Goal: Transaction & Acquisition: Purchase product/service

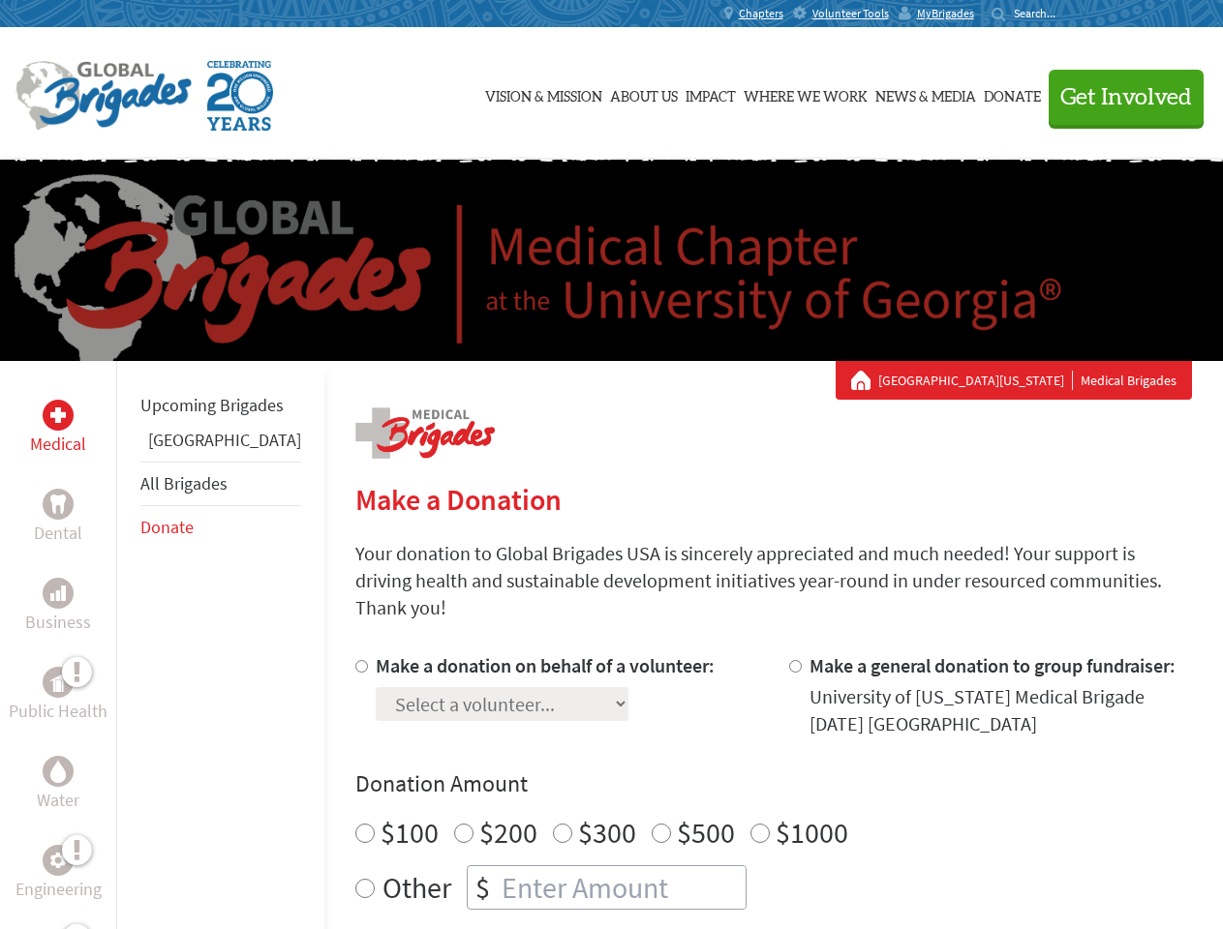
click at [1069, 14] on div "Search for:" at bounding box center [1029, 13] width 77 height 15
click at [1117, 97] on span "Get Involved" at bounding box center [1126, 97] width 132 height 23
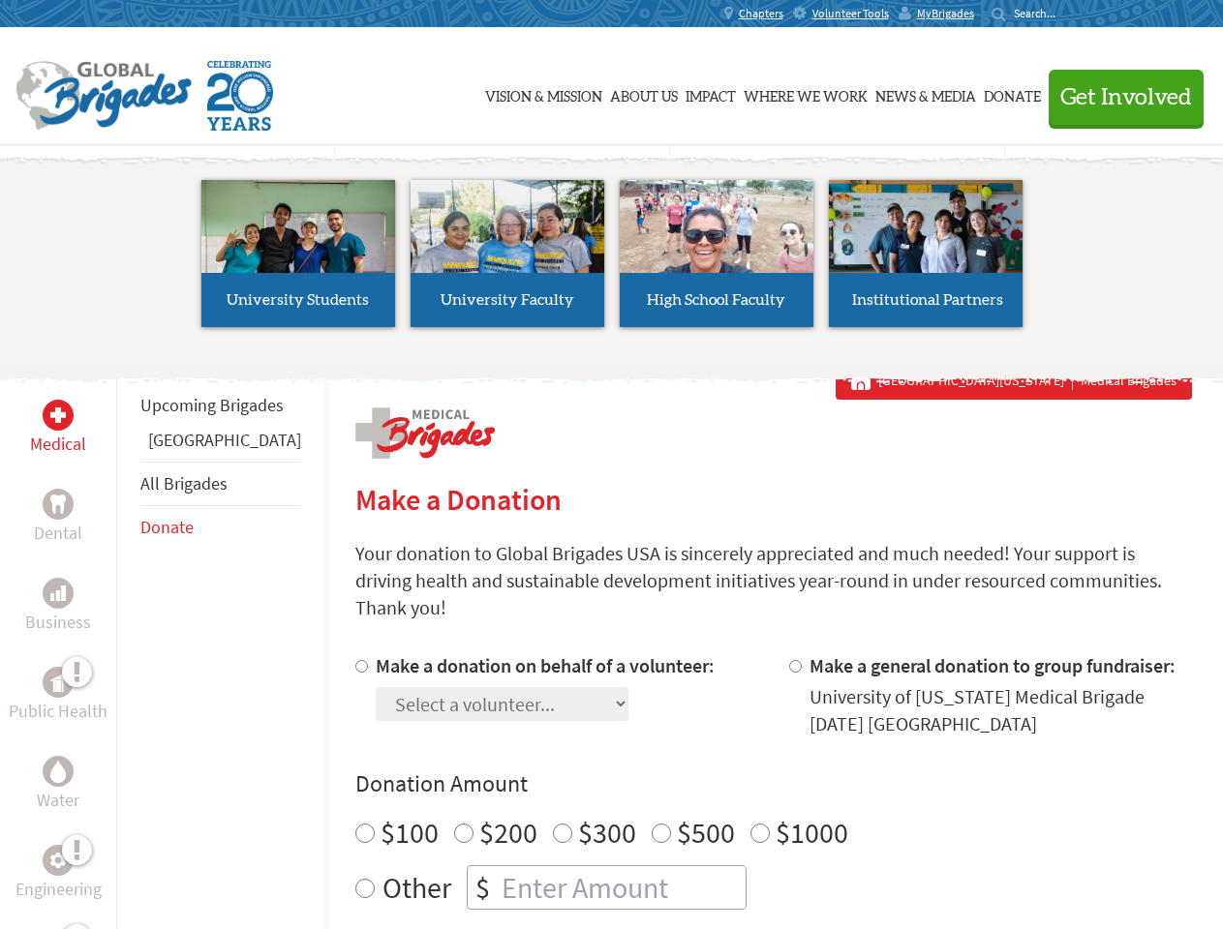
click at [612, 260] on li "High School Faculty" at bounding box center [716, 254] width 209 height 178
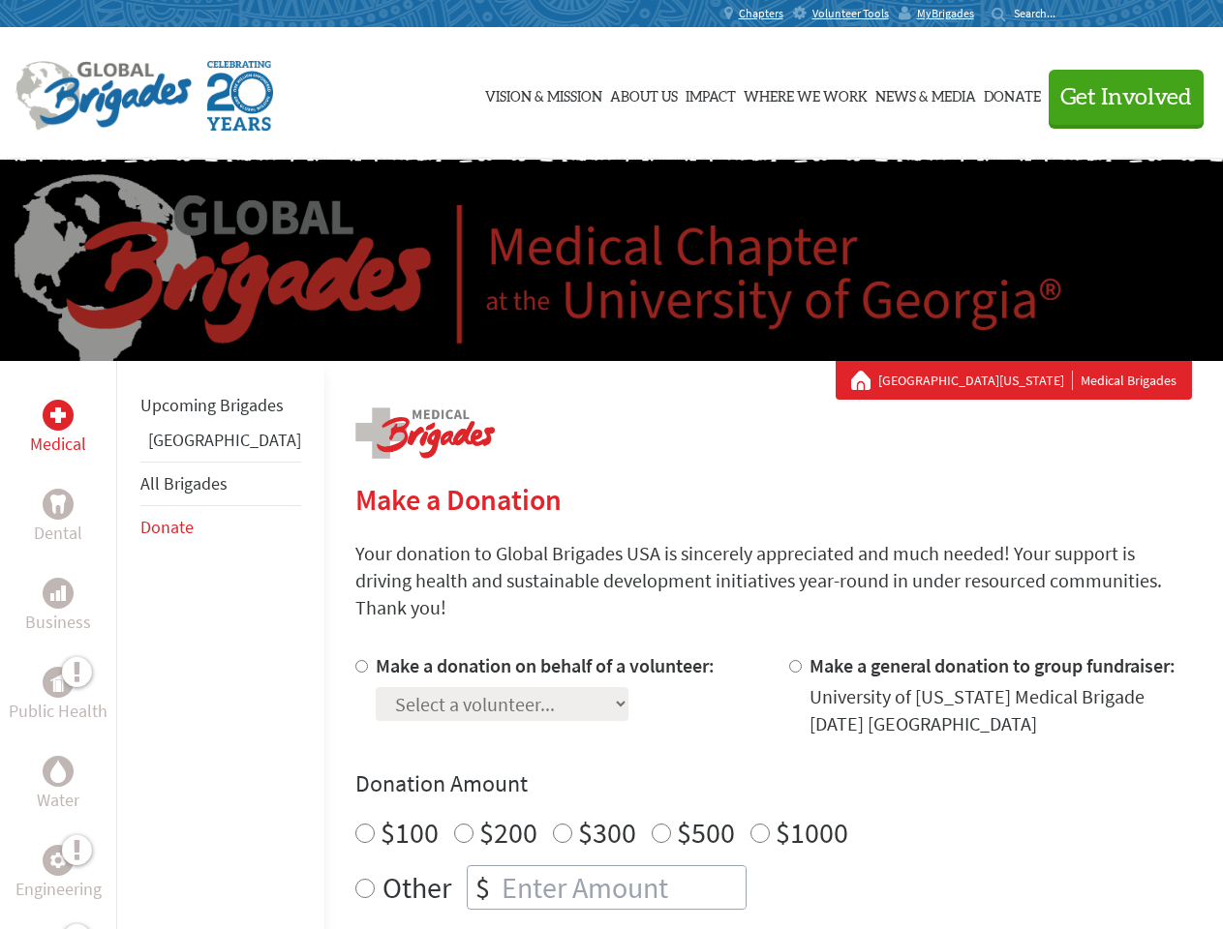
click at [128, 645] on div "Upcoming Brigades Ghana All Brigades Donate" at bounding box center [220, 825] width 208 height 929
click at [740, 777] on div "Donation Amount $100 $200 $300 $500 $1000 Other $" at bounding box center [773, 839] width 837 height 141
click at [355, 660] on input "Make a donation on behalf of a volunteer:" at bounding box center [361, 666] width 13 height 13
radio input "true"
click at [789, 660] on input "Make a general donation to group fundraiser:" at bounding box center [795, 666] width 13 height 13
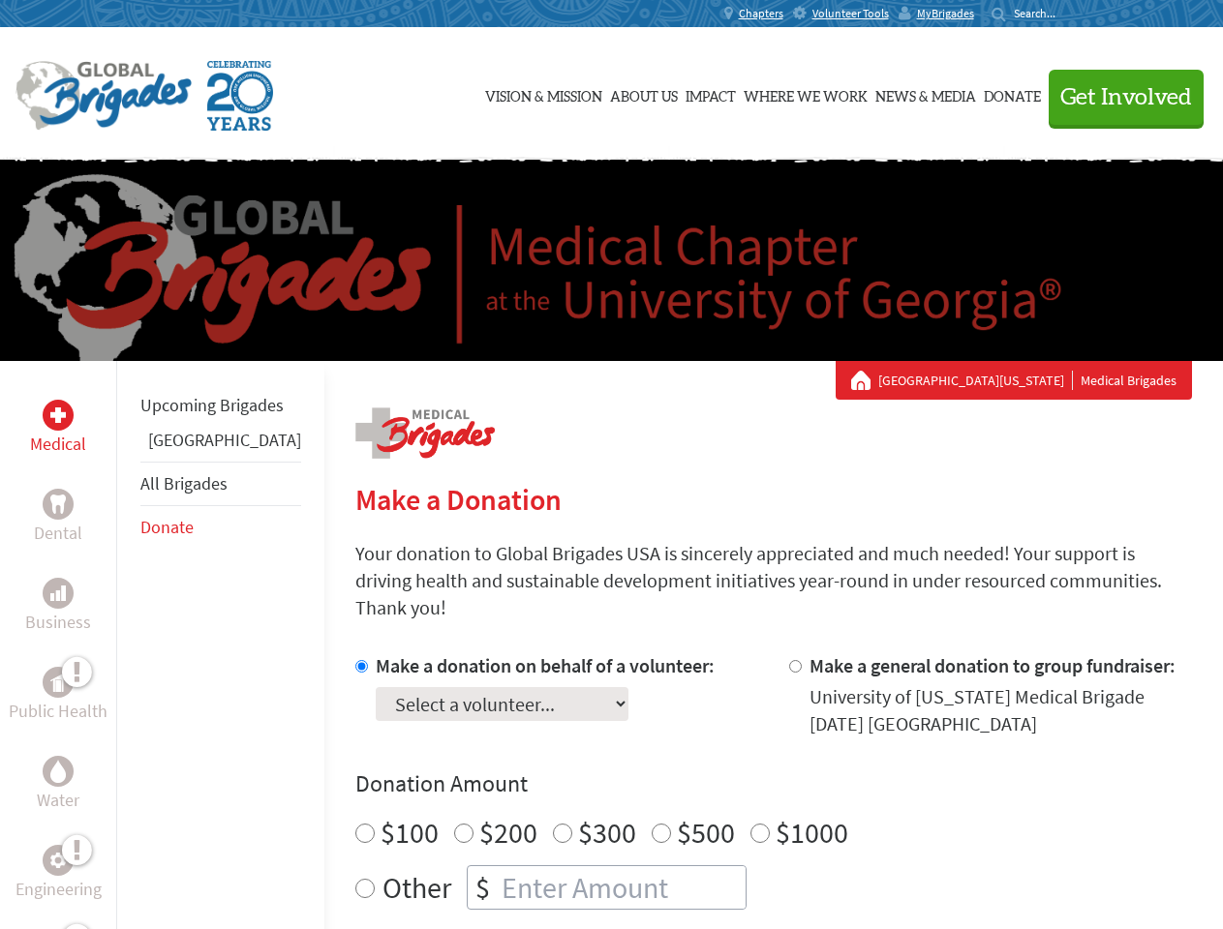
radio input "true"
